Goal: Task Accomplishment & Management: Manage account settings

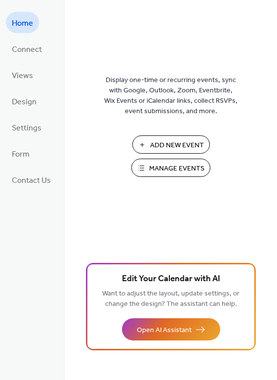
click at [170, 166] on span "Manage Events" at bounding box center [176, 168] width 55 height 10
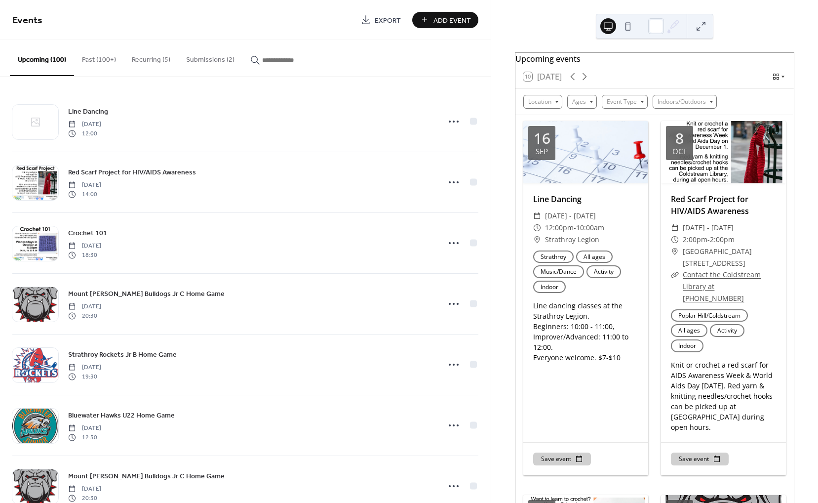
click at [210, 61] on button "Submissions (2)" at bounding box center [210, 57] width 64 height 35
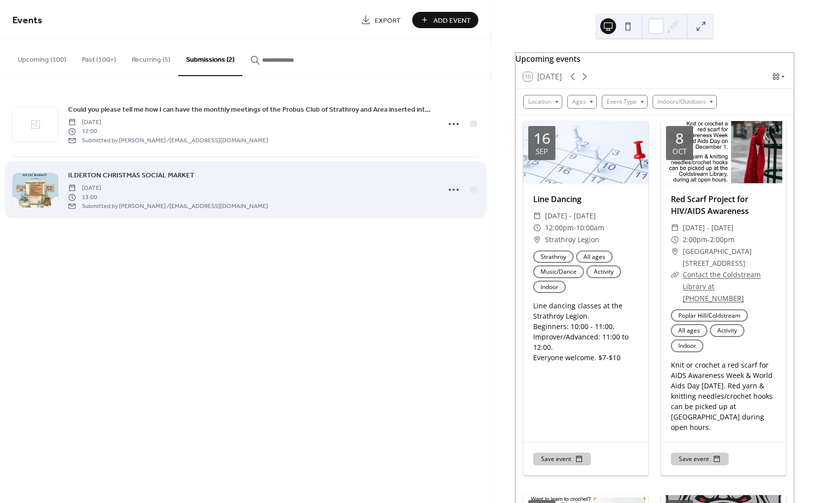
click at [213, 178] on div "ILDERTON CHRISTMAS SOCIAL MARKET [DATE] 13:00 Submitted by [PERSON_NAME] / [EMA…" at bounding box center [251, 189] width 366 height 40
click at [186, 178] on span "ILDERTON CHRISTMAS SOCIAL MARKET" at bounding box center [131, 175] width 126 height 10
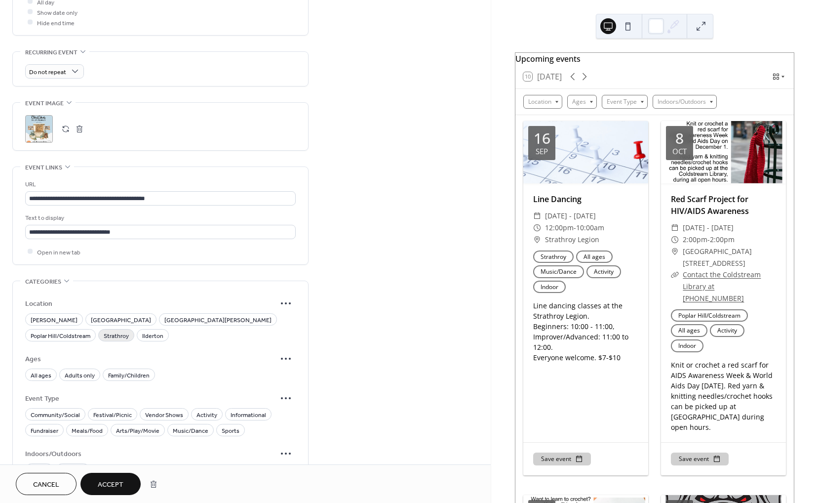
scroll to position [452, 0]
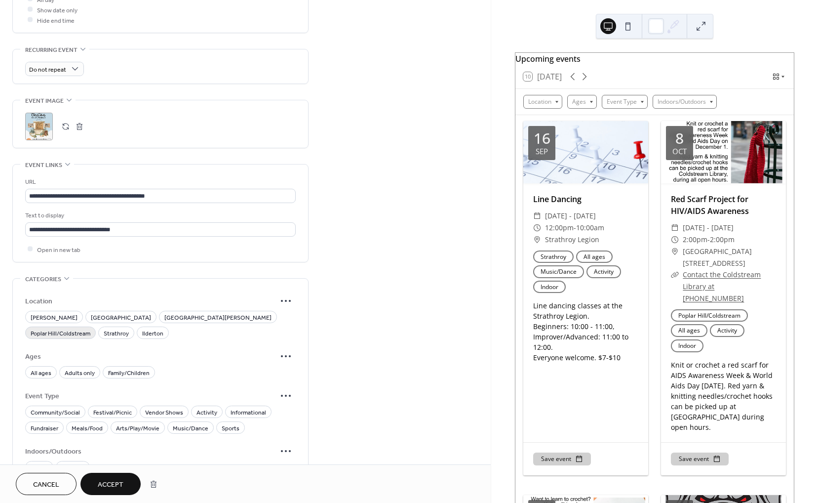
click at [90, 328] on span "Poplar Hill/Coldstream" at bounding box center [61, 333] width 60 height 10
click at [142, 328] on span "Ilderton" at bounding box center [152, 333] width 21 height 10
click at [90, 328] on span "Poplar Hill/Coldstream" at bounding box center [61, 333] width 60 height 10
drag, startPoint x: 196, startPoint y: 310, endPoint x: 199, endPoint y: 315, distance: 6.0
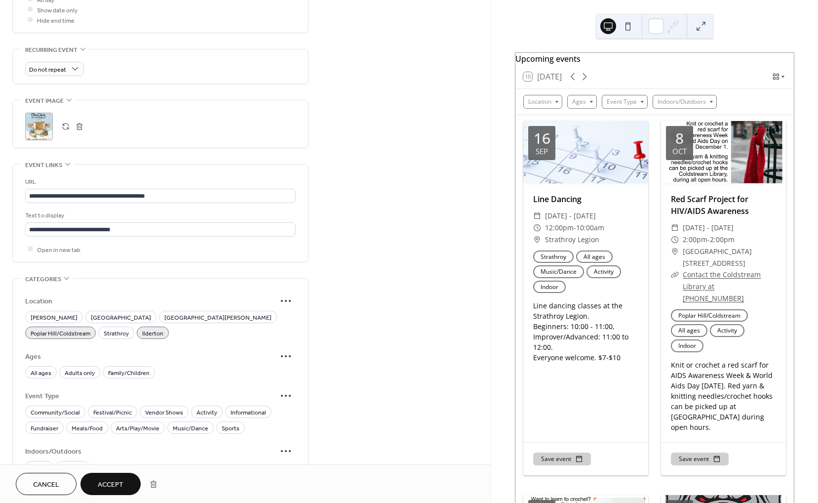
click at [90, 328] on span "Poplar Hill/Coldstream" at bounding box center [61, 333] width 60 height 10
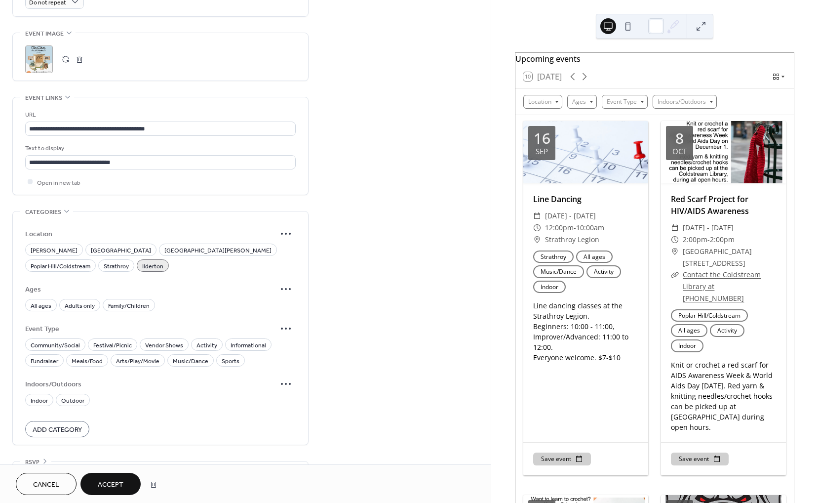
scroll to position [533, 0]
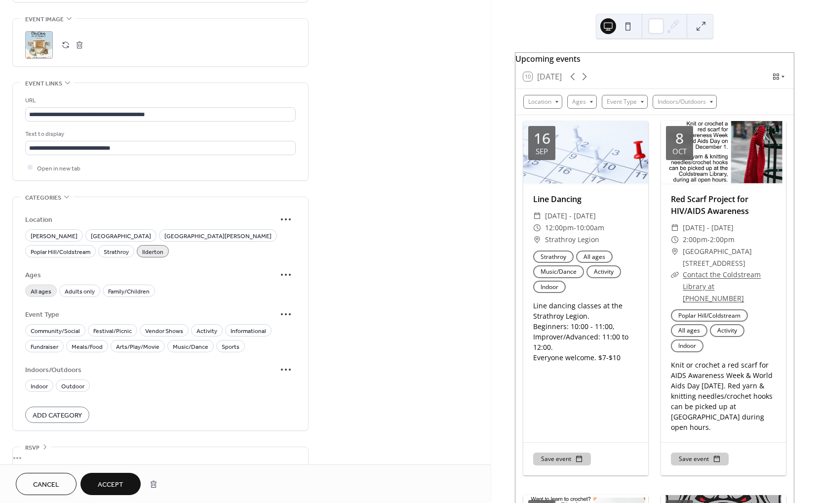
click at [39, 286] on span "All ages" at bounding box center [41, 291] width 21 height 10
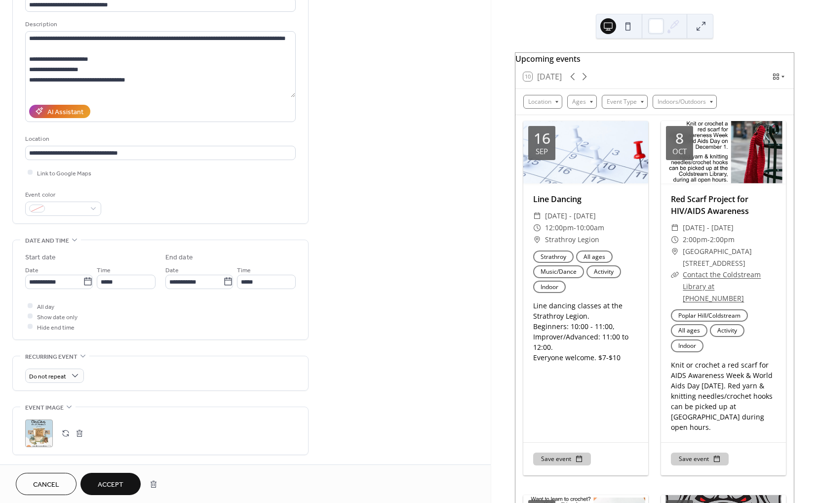
scroll to position [542, 0]
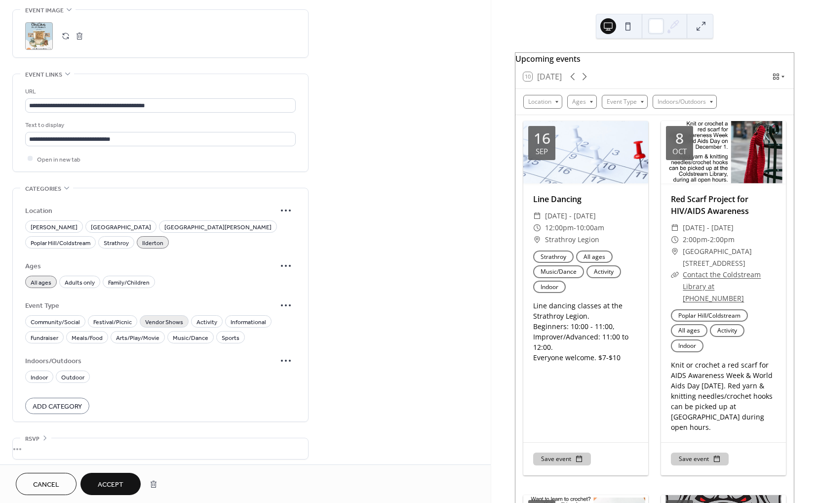
click at [161, 317] on span "Vendor Shows" at bounding box center [164, 322] width 38 height 10
click at [119, 483] on span "Accept" at bounding box center [111, 484] width 26 height 10
